Goal: Task Accomplishment & Management: Complete application form

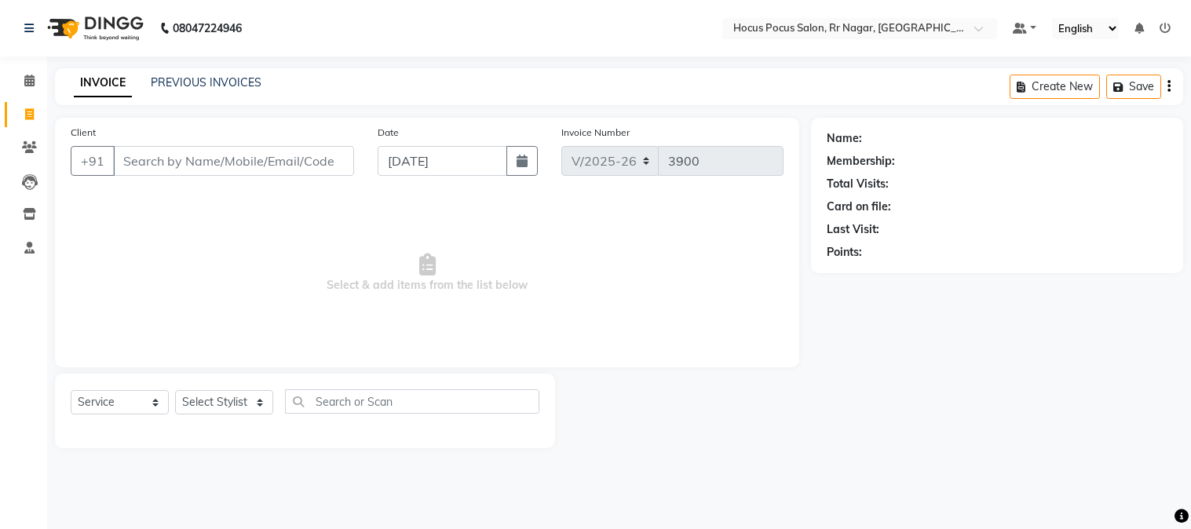
select select "5019"
select select "service"
click at [206, 173] on input "Client" at bounding box center [233, 161] width 241 height 30
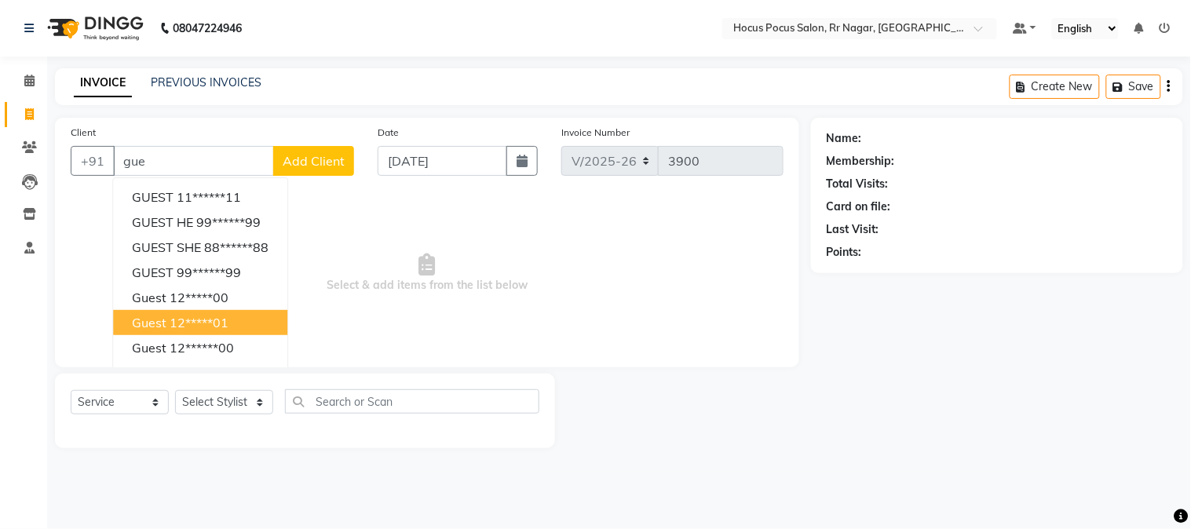
click at [184, 312] on button "guest 12*****01" at bounding box center [200, 322] width 174 height 25
type input "12*****01"
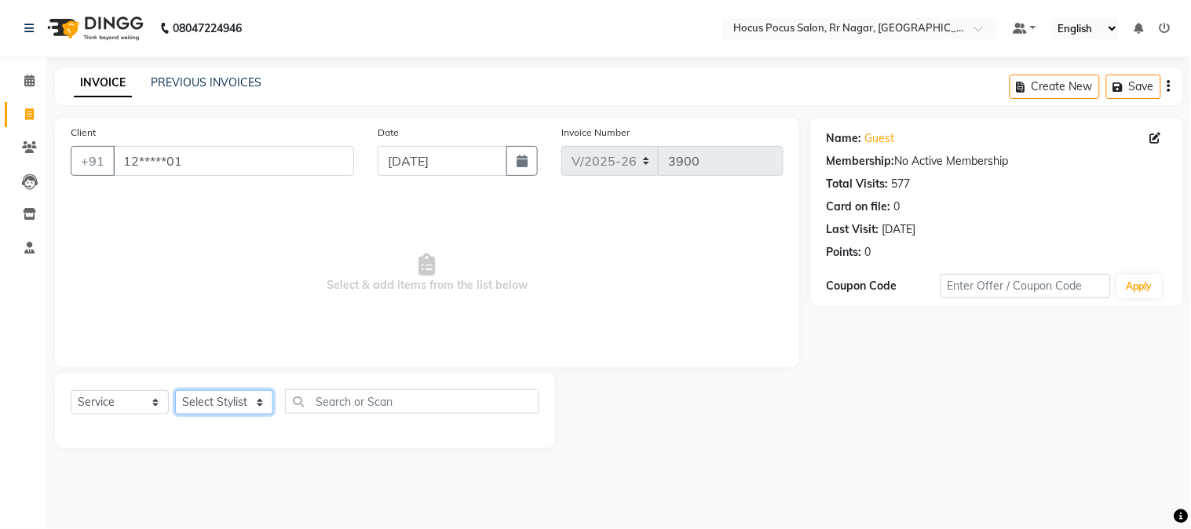
click at [184, 405] on select "Select Stylist [PERSON_NAME] hocus pocus Kushi Maya Neha [PERSON_NAME] [PERSON_…" at bounding box center [224, 402] width 98 height 24
select select "32993"
click at [175, 391] on select "Select Stylist [PERSON_NAME] hocus pocus Kushi Maya Neha [PERSON_NAME] [PERSON_…" at bounding box center [224, 402] width 98 height 24
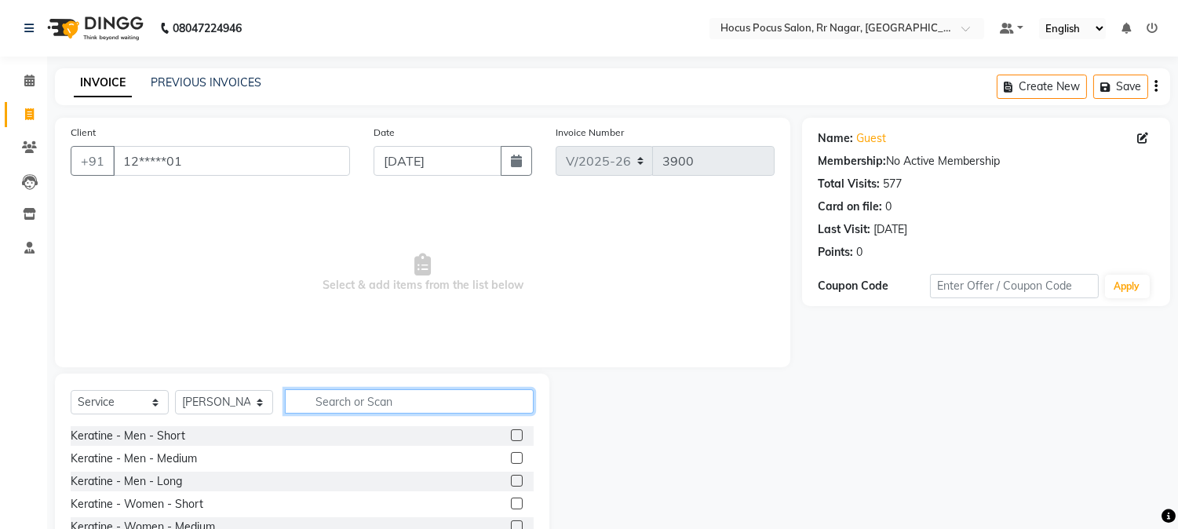
click at [334, 409] on input "text" at bounding box center [409, 401] width 249 height 24
type input "hai"
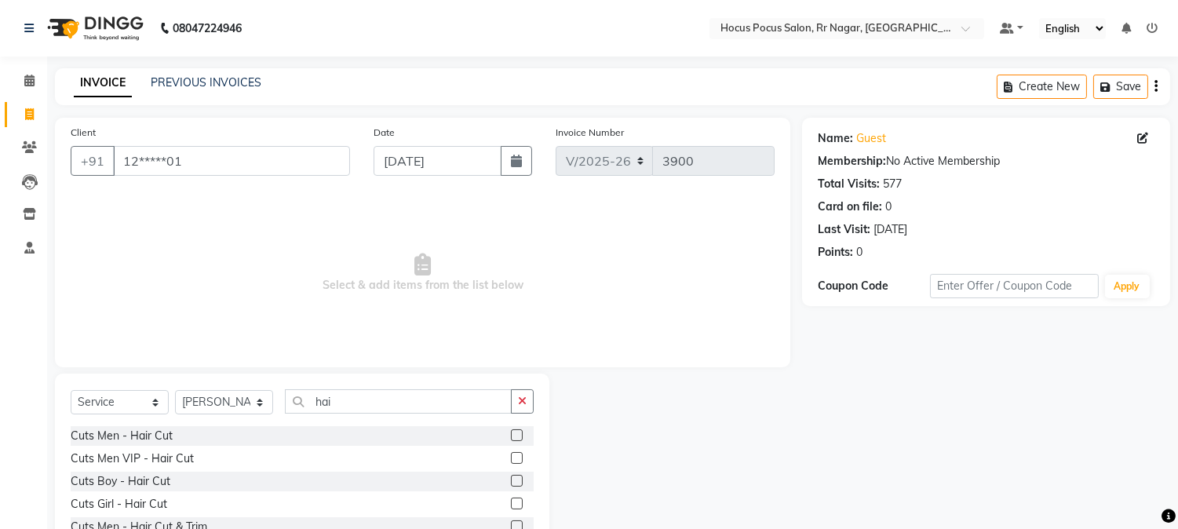
click at [511, 435] on label at bounding box center [517, 435] width 12 height 12
click at [511, 435] on input "checkbox" at bounding box center [516, 436] width 10 height 10
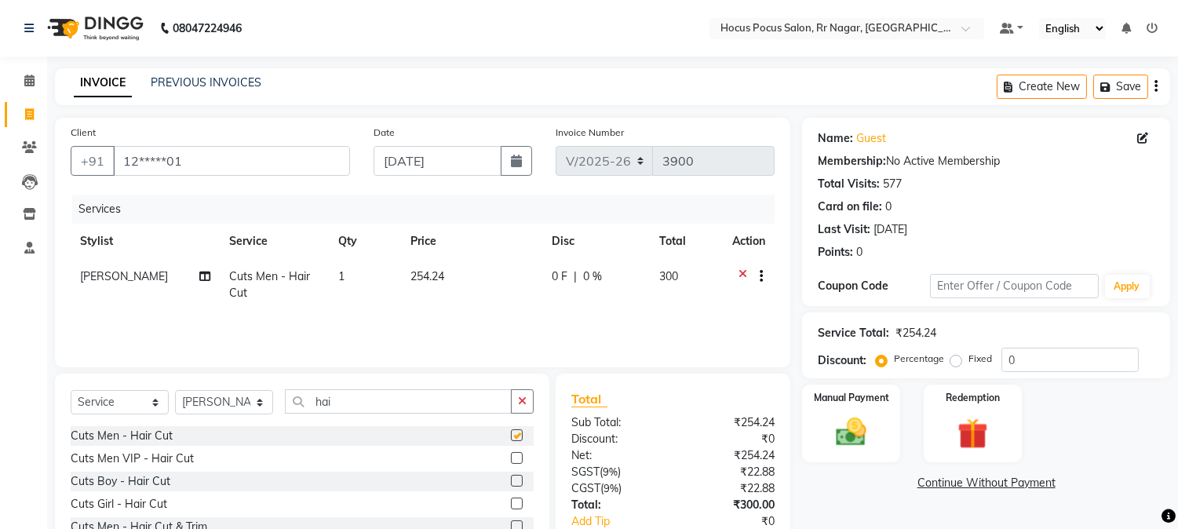
checkbox input "false"
click at [217, 90] on div "PREVIOUS INVOICES" at bounding box center [206, 83] width 111 height 16
click at [220, 80] on link "PREVIOUS INVOICES" at bounding box center [206, 82] width 111 height 14
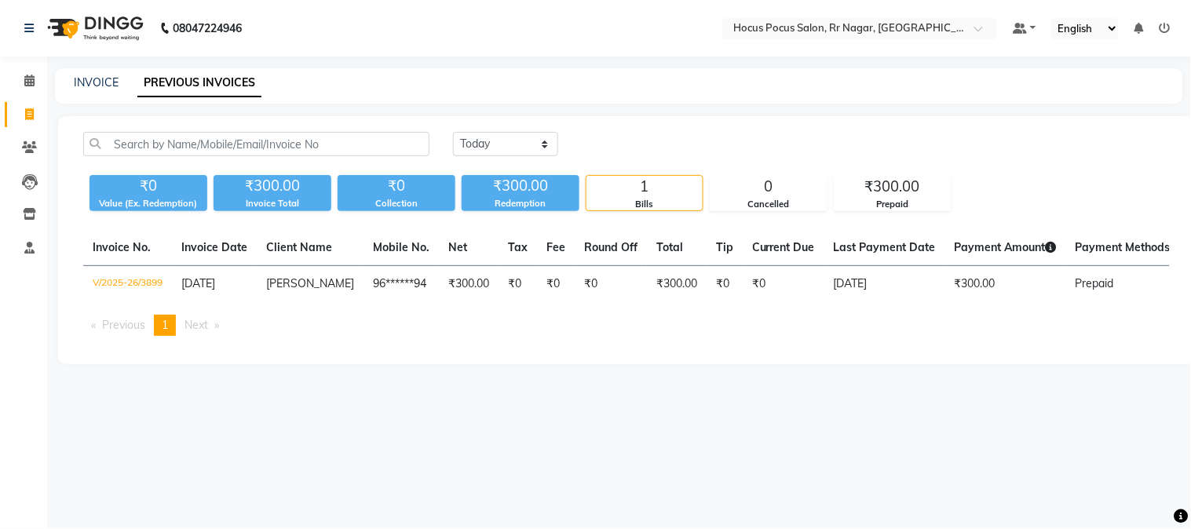
click at [105, 91] on div "INVOICE PREVIOUS INVOICES" at bounding box center [619, 85] width 1128 height 35
click at [107, 85] on link "INVOICE" at bounding box center [96, 82] width 45 height 14
select select "service"
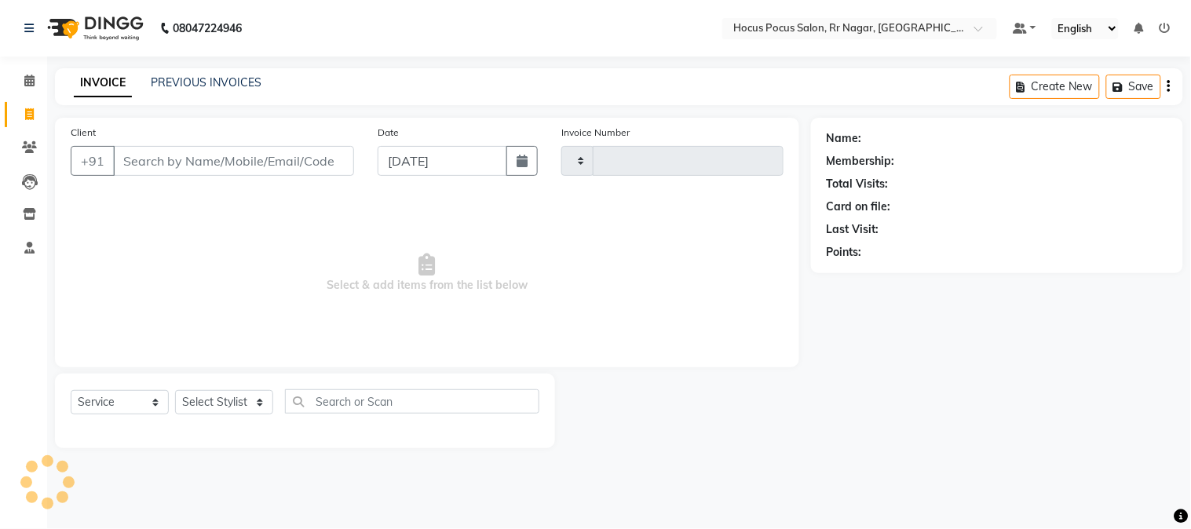
type input "3900"
select select "5019"
click at [294, 165] on input "Client" at bounding box center [233, 161] width 241 height 30
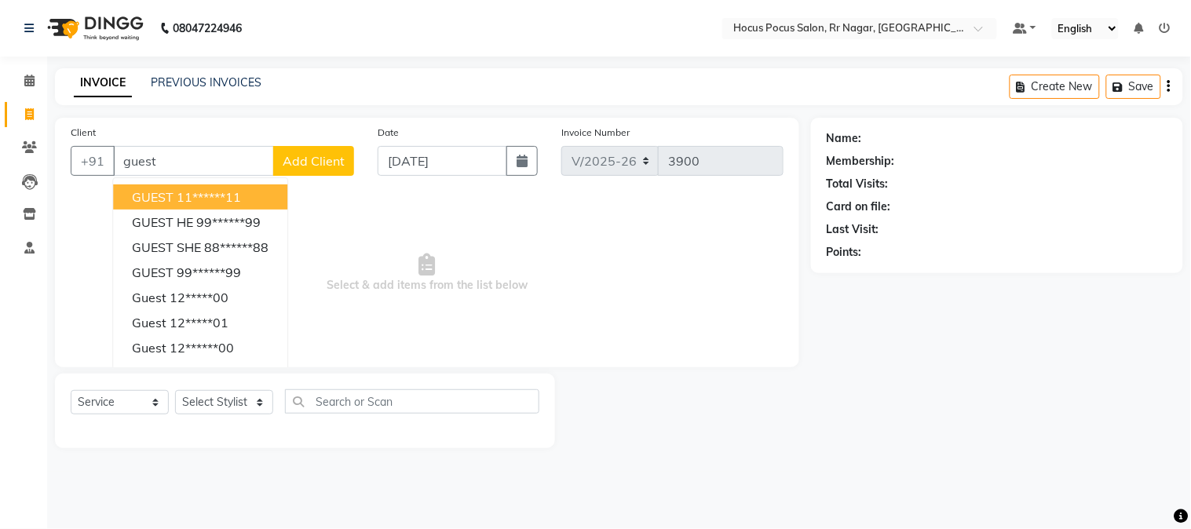
click at [257, 198] on button "GUEST 11******11" at bounding box center [200, 196] width 174 height 25
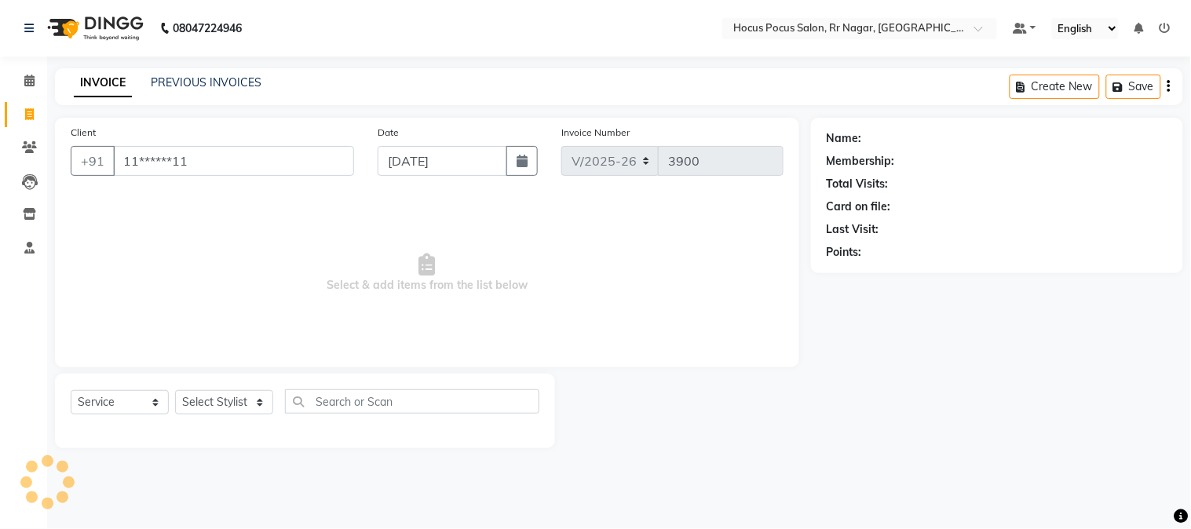
type input "11******11"
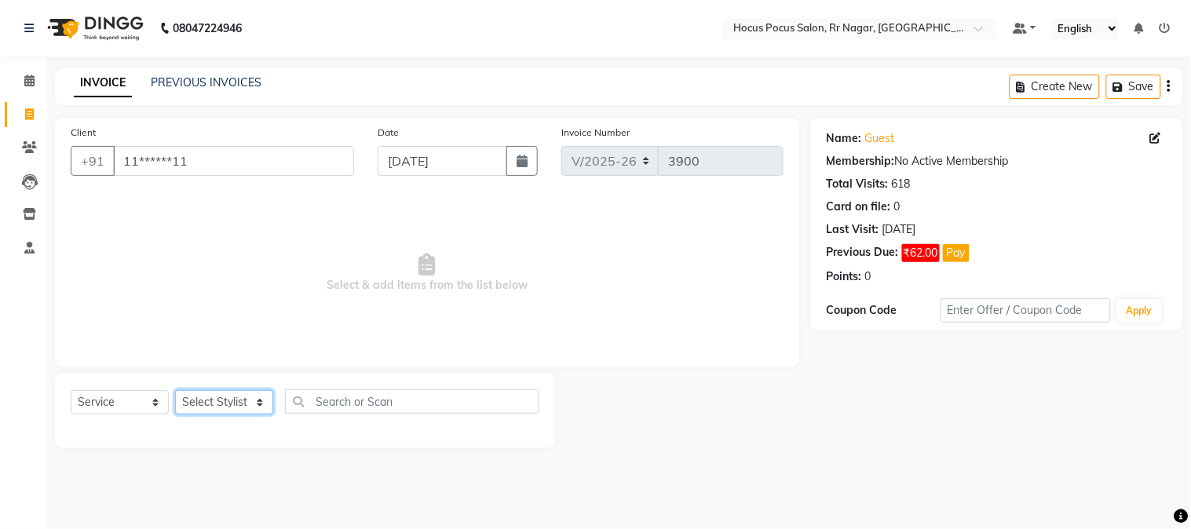
click at [238, 412] on select "Select Stylist [PERSON_NAME] hocus pocus Kushi Maya Neha [PERSON_NAME] [PERSON_…" at bounding box center [224, 402] width 98 height 24
select select "32987"
click at [175, 391] on select "Select Stylist [PERSON_NAME] hocus pocus Kushi Maya Neha [PERSON_NAME] [PERSON_…" at bounding box center [224, 402] width 98 height 24
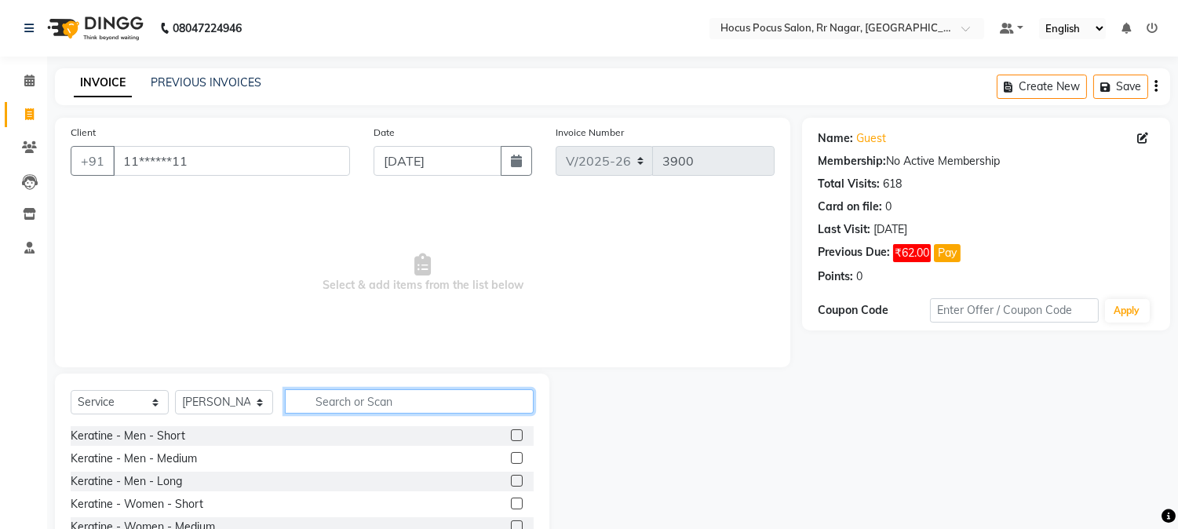
click at [316, 393] on input "text" at bounding box center [409, 401] width 249 height 24
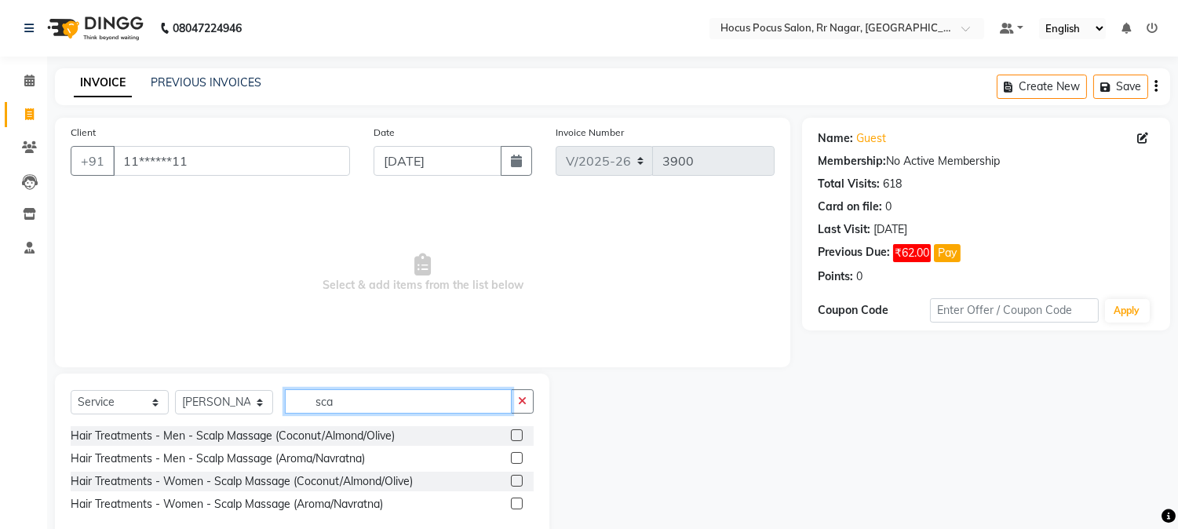
type input "sca"
click at [521, 432] on label at bounding box center [517, 435] width 12 height 12
click at [521, 432] on input "checkbox" at bounding box center [516, 436] width 10 height 10
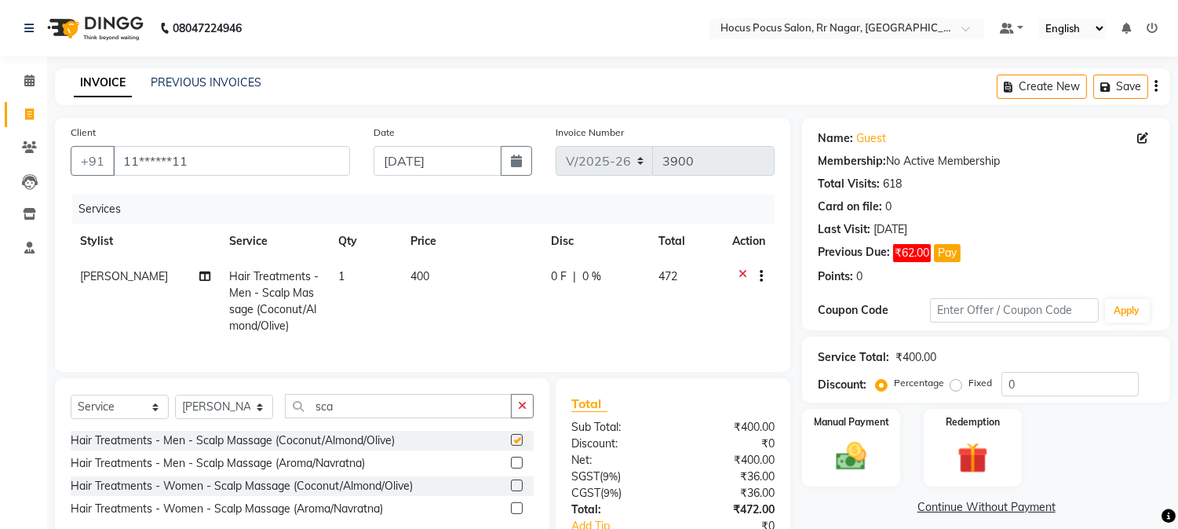
checkbox input "false"
click at [383, 431] on div "Select Service Product Membership Package Voucher Prepaid Gift Card Select Styl…" at bounding box center [302, 412] width 463 height 37
click at [348, 418] on input "sca" at bounding box center [398, 406] width 227 height 24
type input "s"
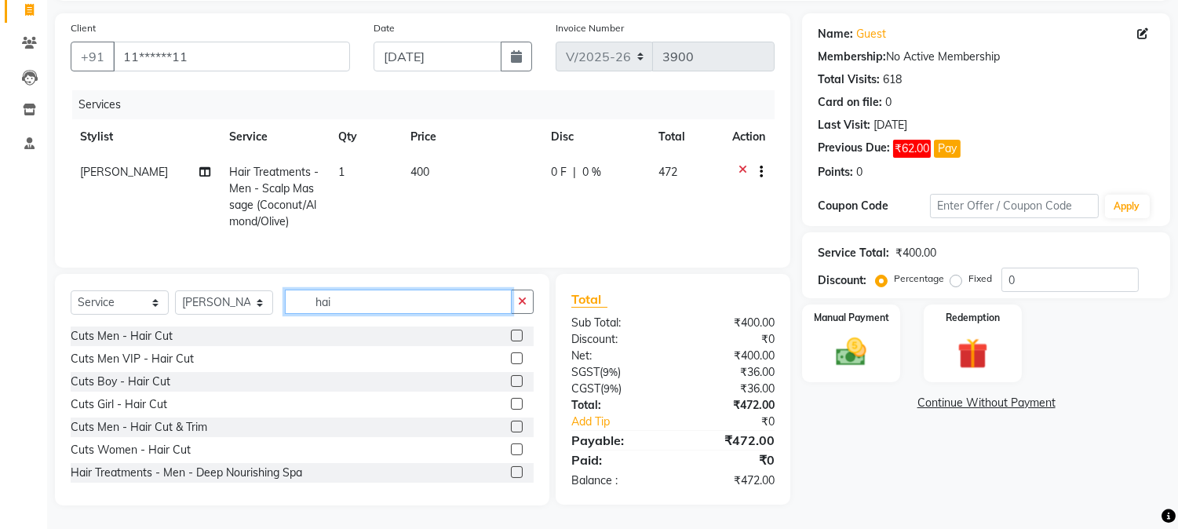
scroll to position [118, 0]
type input "hai"
click at [511, 421] on label at bounding box center [517, 427] width 12 height 12
click at [511, 422] on input "checkbox" at bounding box center [516, 427] width 10 height 10
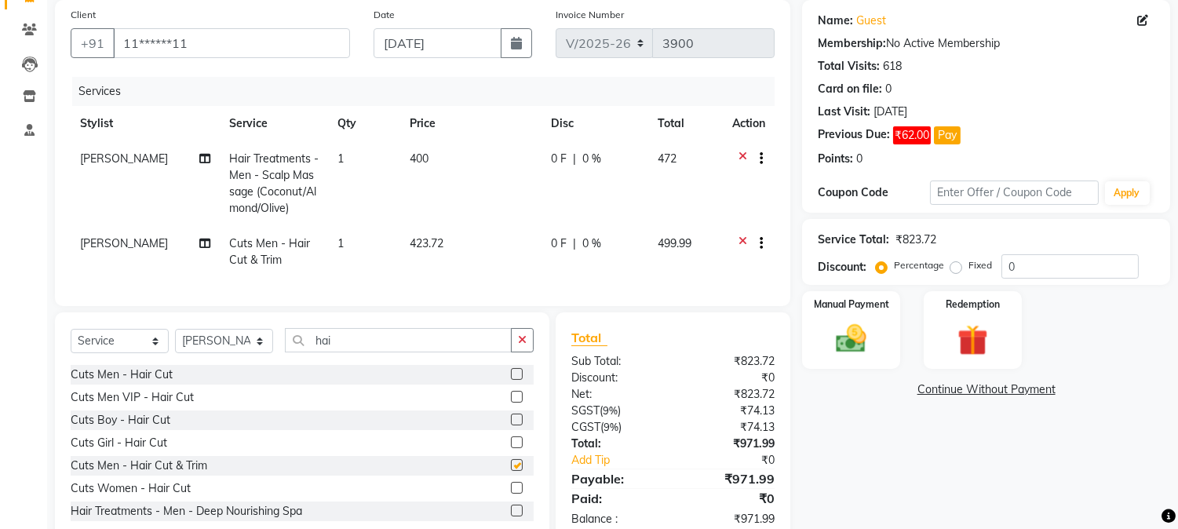
checkbox input "false"
click at [92, 246] on span "[PERSON_NAME]" at bounding box center [124, 243] width 88 height 14
select select "32987"
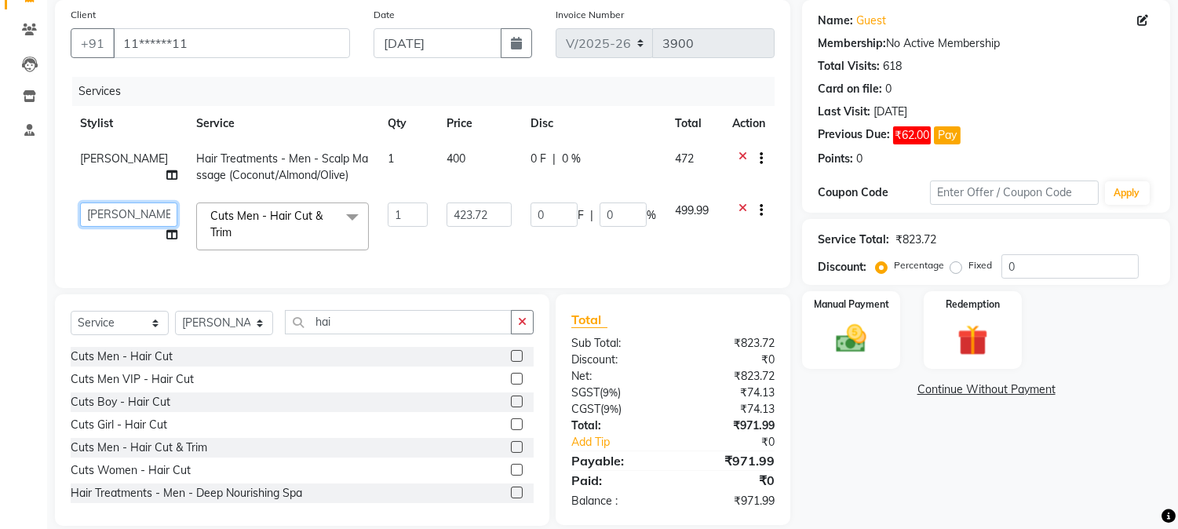
click at [111, 208] on select "[PERSON_NAME] hocus pocus Kushi Maya Neha [PERSON_NAME] [PERSON_NAME] [PERSON_N…" at bounding box center [128, 215] width 97 height 24
select select "32993"
click at [493, 224] on input "423.72" at bounding box center [479, 215] width 65 height 24
type input "4"
type input "300"
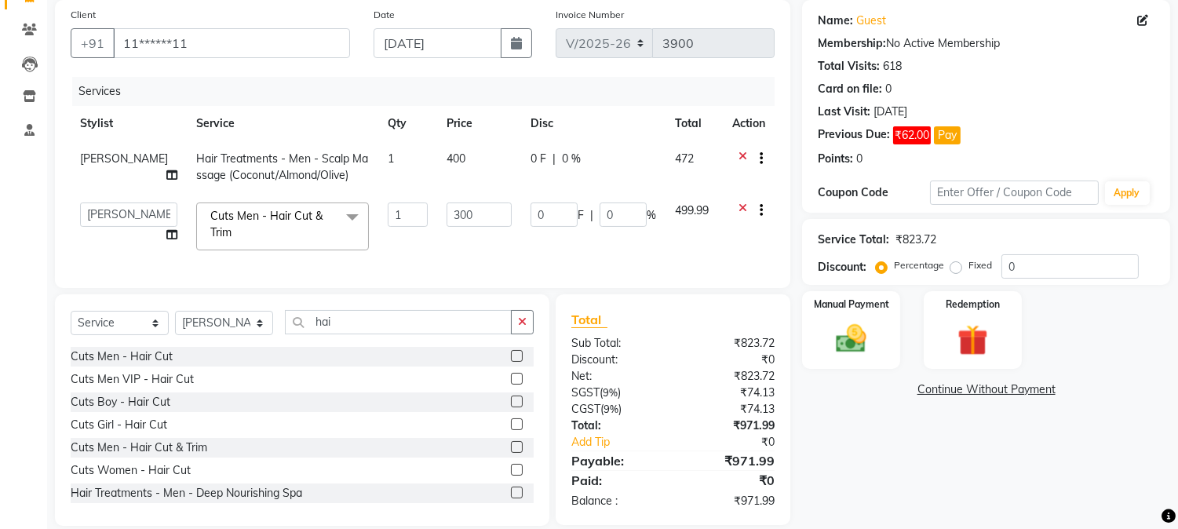
click at [731, 202] on tbody "[PERSON_NAME] Hair Treatments - Men - Scalp Massage (Coconut/Almond/Olive) 1 40…" at bounding box center [423, 200] width 704 height 119
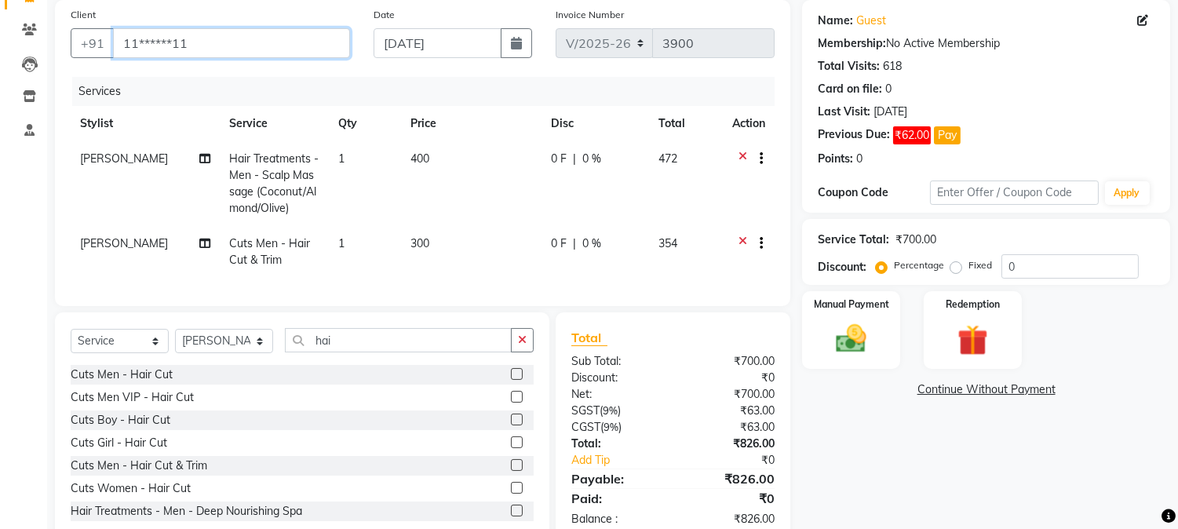
click at [312, 44] on input "11******11" at bounding box center [231, 43] width 237 height 30
type input "1"
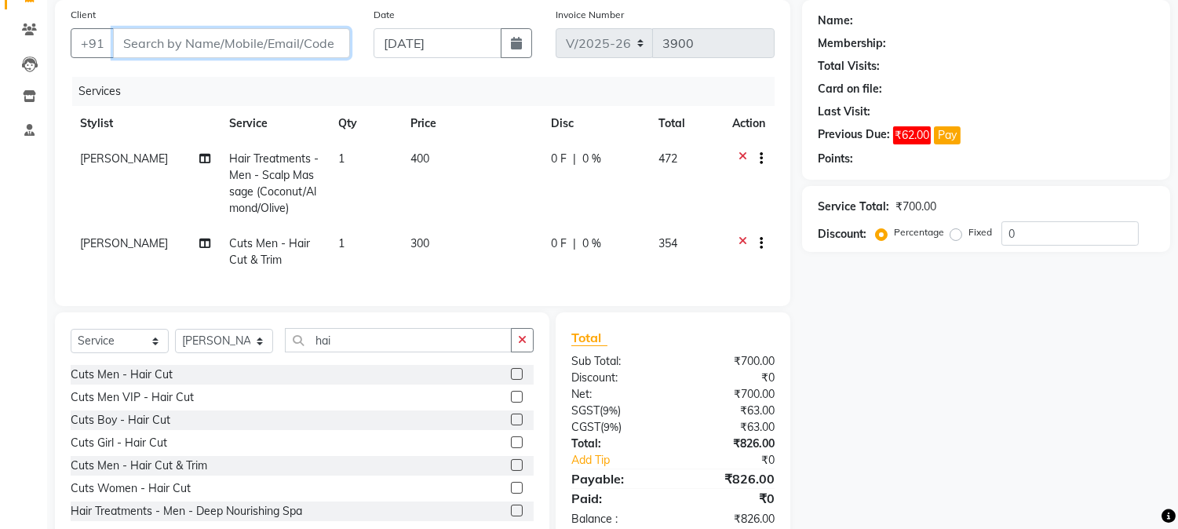
paste input "9845080551"
type input "9845080551"
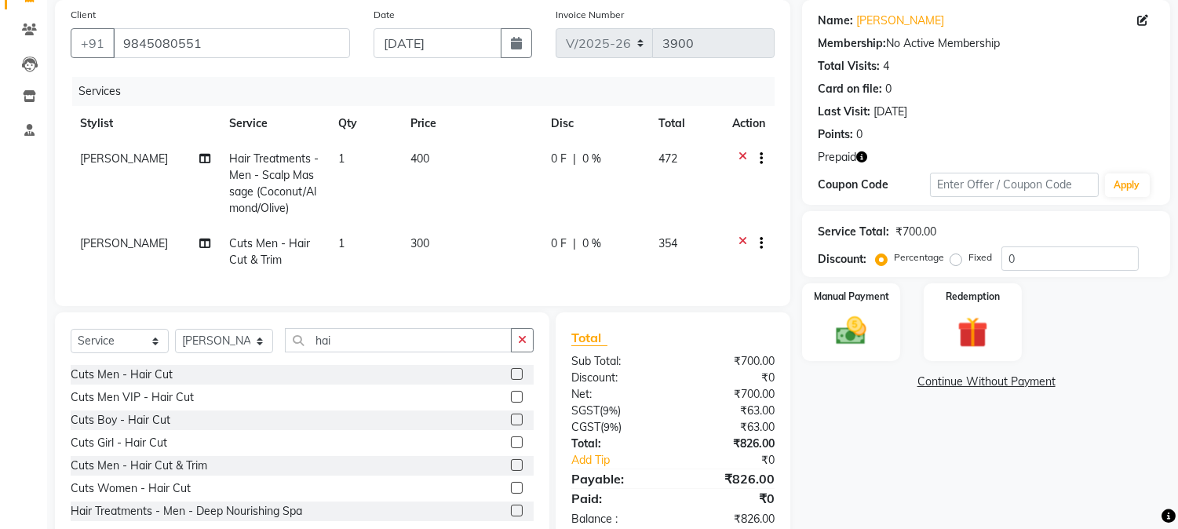
click at [859, 160] on icon "button" at bounding box center [861, 156] width 11 height 11
click at [931, 340] on div "Redemption" at bounding box center [972, 322] width 102 height 80
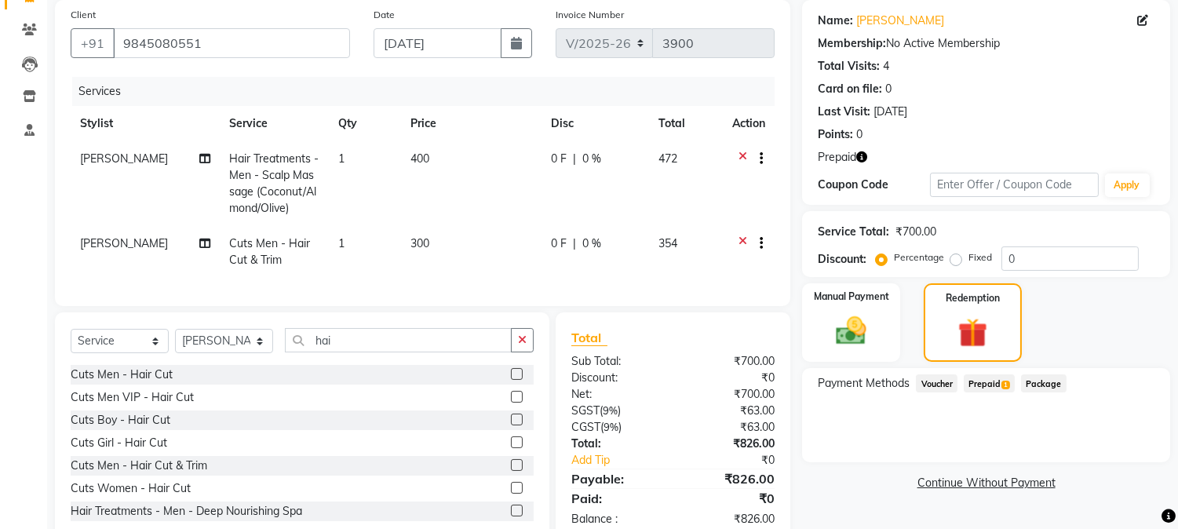
click at [977, 381] on span "Prepaid 1" at bounding box center [989, 383] width 51 height 18
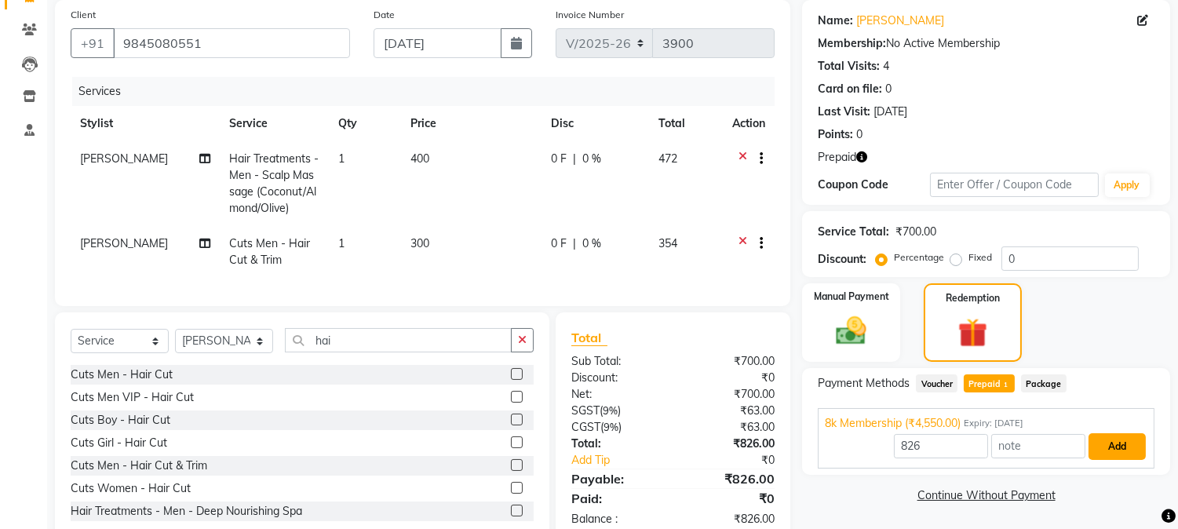
click at [1120, 443] on button "Add" at bounding box center [1117, 446] width 57 height 27
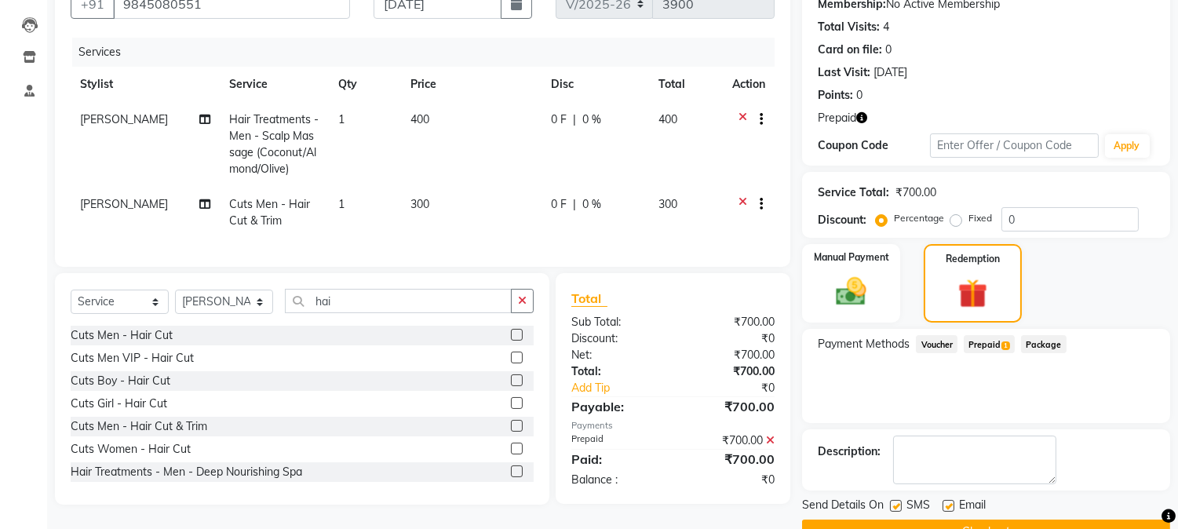
scroll to position [194, 0]
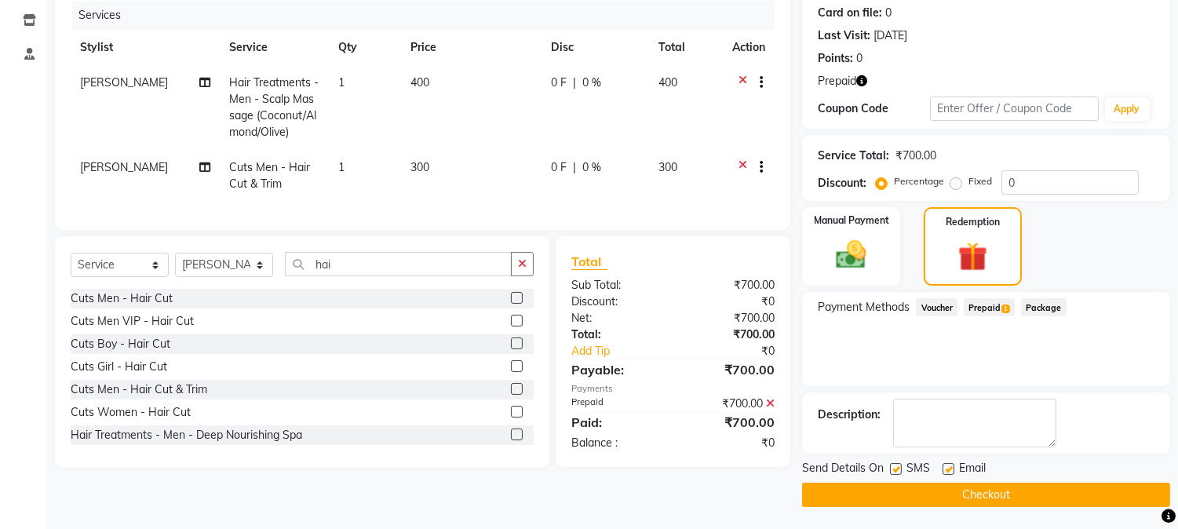
click at [900, 469] on label at bounding box center [896, 469] width 12 height 12
click at [900, 469] on input "checkbox" at bounding box center [895, 470] width 10 height 10
checkbox input "false"
drag, startPoint x: 888, startPoint y: 487, endPoint x: 822, endPoint y: 458, distance: 72.0
click at [885, 487] on button "Checkout" at bounding box center [986, 495] width 368 height 24
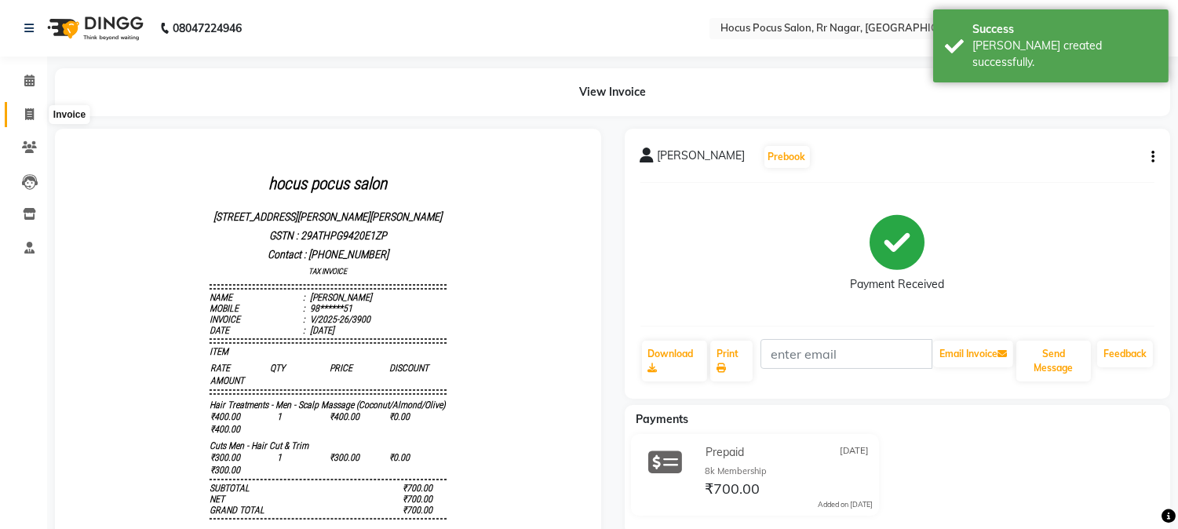
click at [25, 113] on icon at bounding box center [29, 114] width 9 height 12
select select "service"
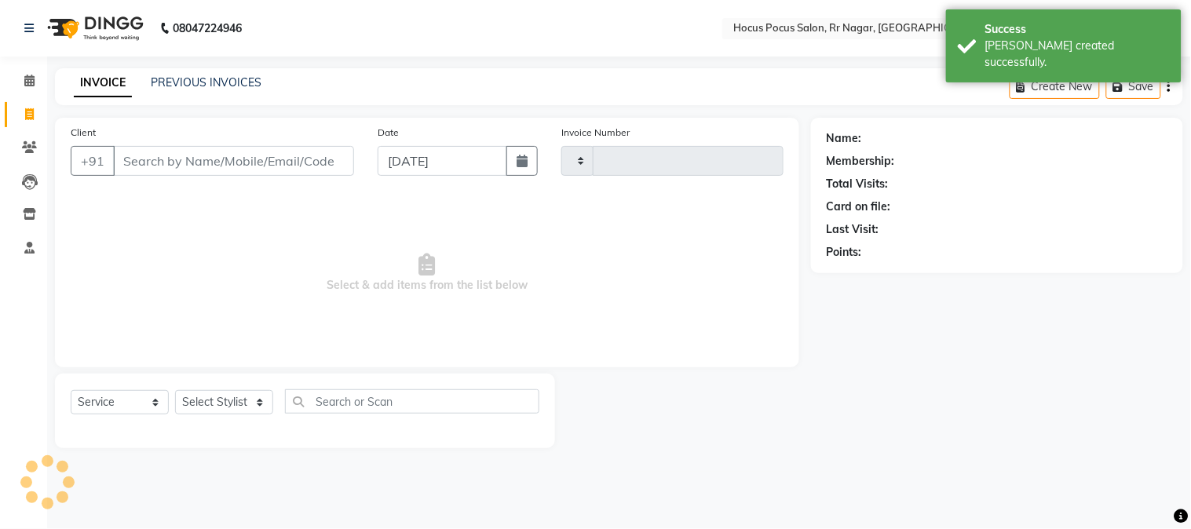
type input "3901"
select select "5019"
click at [203, 85] on link "PREVIOUS INVOICES" at bounding box center [206, 82] width 111 height 14
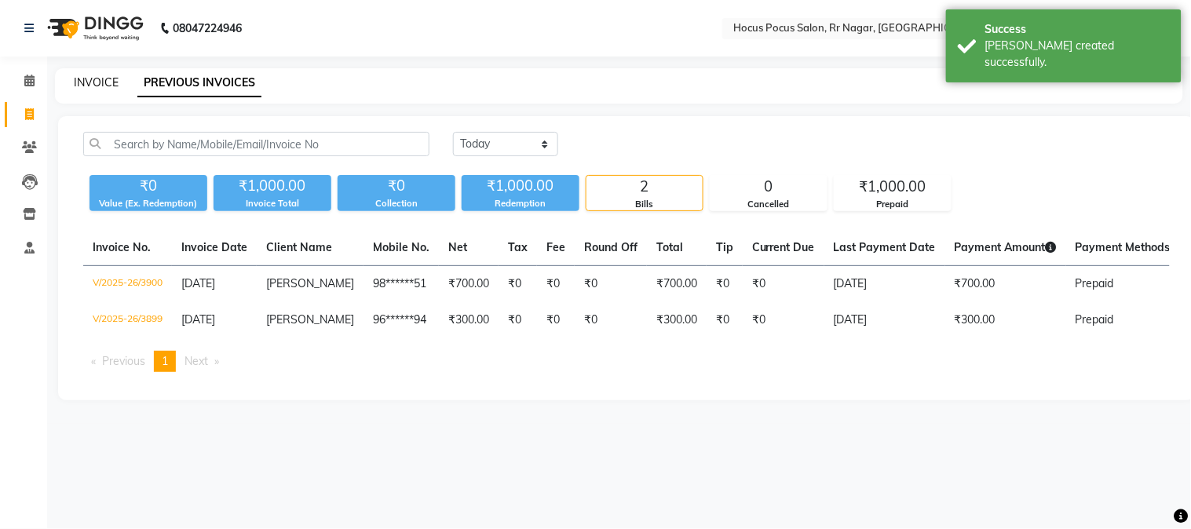
click at [100, 77] on link "INVOICE" at bounding box center [96, 82] width 45 height 14
select select "5019"
select select "service"
